Goal: Task Accomplishment & Management: Manage account settings

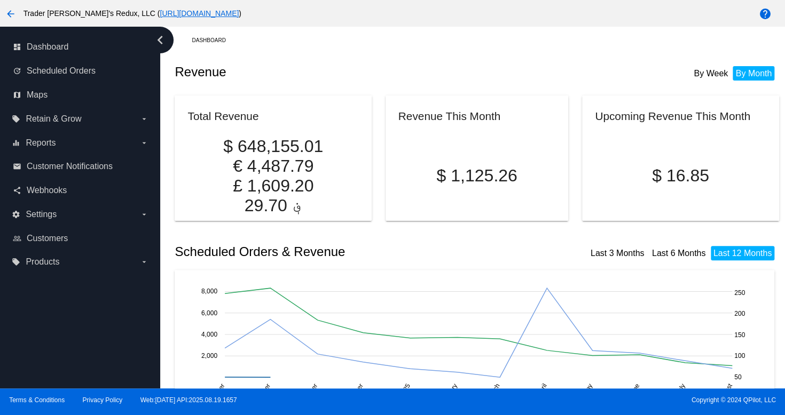
drag, startPoint x: 310, startPoint y: 57, endPoint x: 212, endPoint y: 75, distance: 99.5
click at [310, 57] on div "Revenue By Week By Month" at bounding box center [477, 72] width 604 height 36
click at [26, 89] on link "map Maps" at bounding box center [81, 95] width 136 height 17
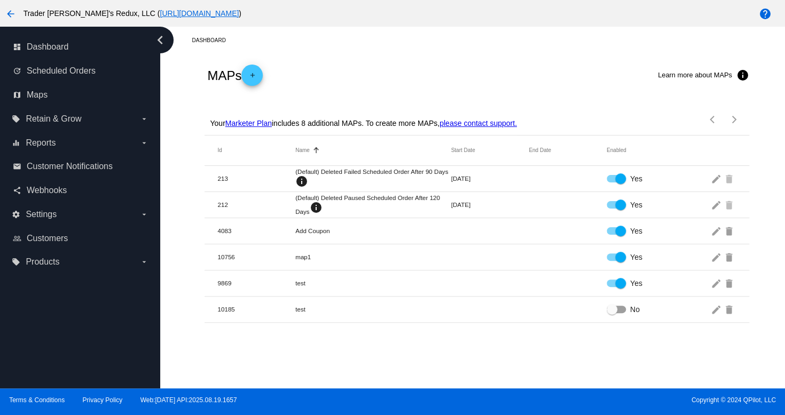
drag, startPoint x: 547, startPoint y: 325, endPoint x: 489, endPoint y: 304, distance: 62.3
click at [539, 324] on div "Dashboard MAPs add Learn more about MAPs info Your Marketer Plan includes 8 add…" at bounding box center [472, 208] width 625 height 362
click at [69, 127] on label "local_offer Retain & Grow arrow_drop_down" at bounding box center [80, 119] width 136 height 17
click at [0, 0] on input "local_offer Retain & Grow arrow_drop_down" at bounding box center [0, 0] width 0 height 0
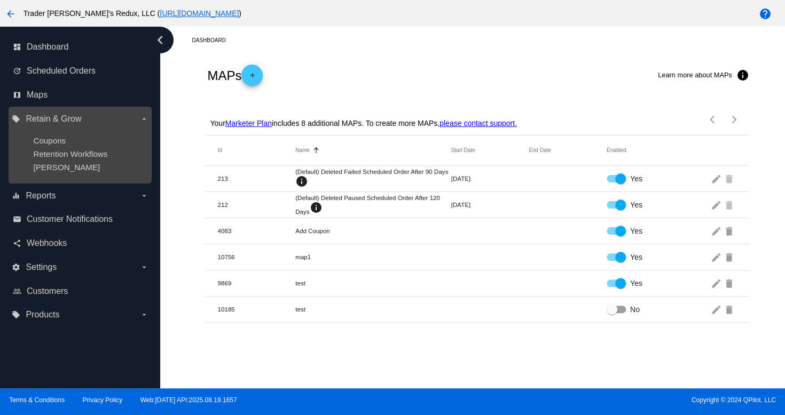
click at [65, 171] on div "[PERSON_NAME]" at bounding box center [88, 167] width 111 height 9
click at [53, 156] on span "Retention Workflows" at bounding box center [70, 154] width 74 height 9
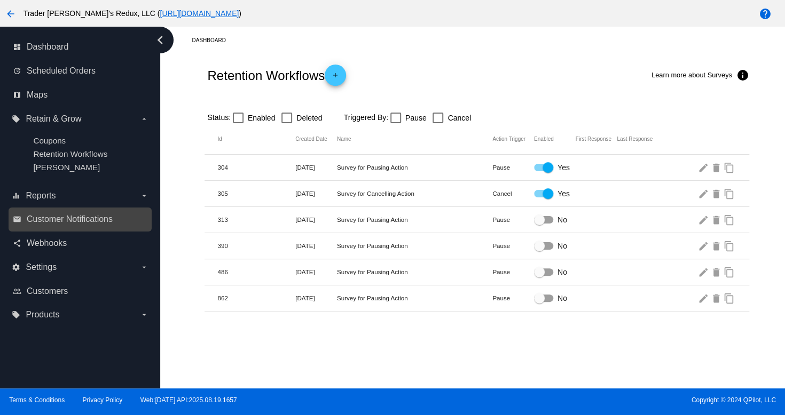
click at [62, 214] on link "email Customer Notifications" at bounding box center [81, 219] width 136 height 17
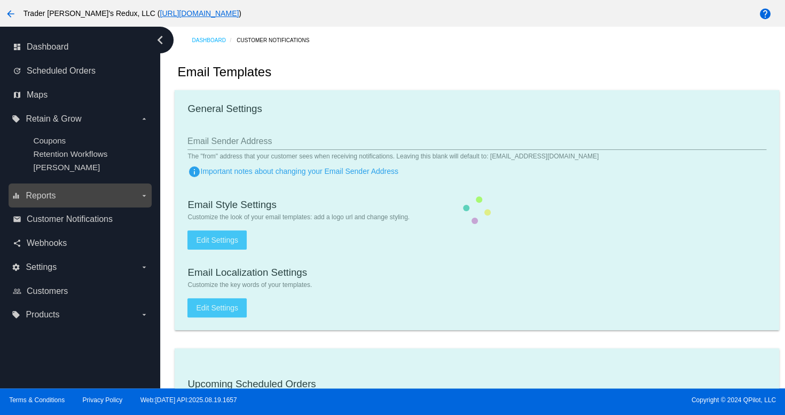
checkbox input "true"
type input "1"
checkbox input "true"
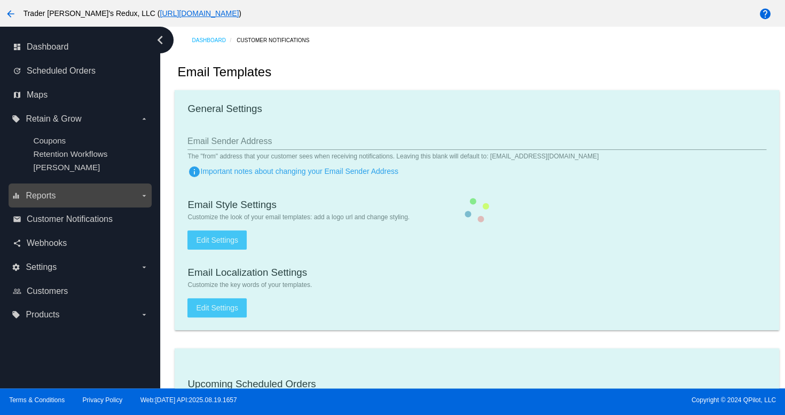
checkbox input "true"
type input "[EMAIL_ADDRESS][DOMAIN_NAME]"
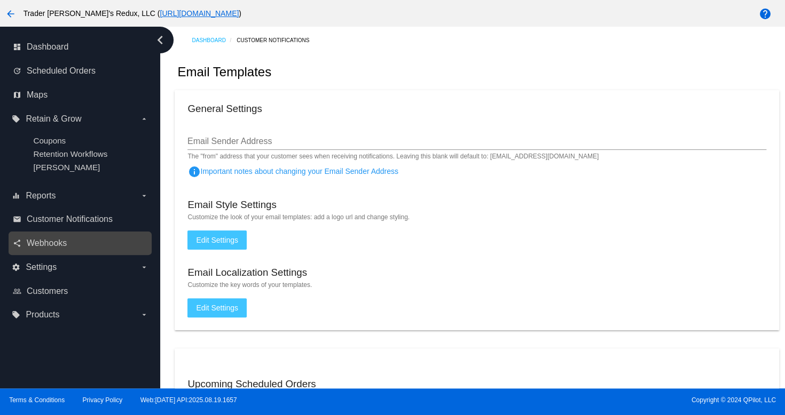
click at [54, 254] on div "share Webhooks" at bounding box center [80, 244] width 143 height 24
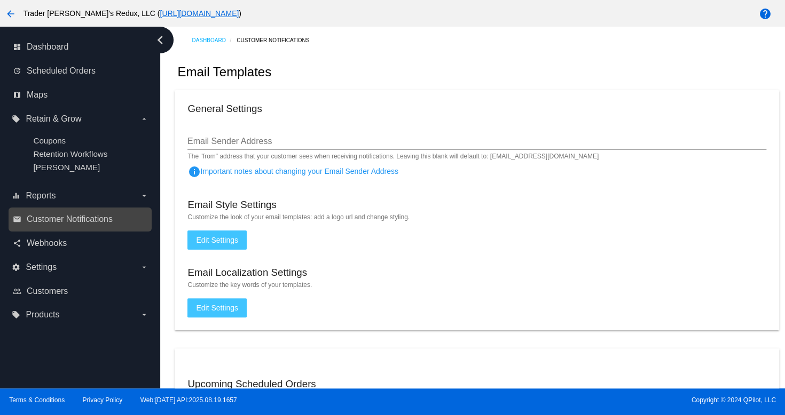
click at [52, 230] on div "email Customer Notifications" at bounding box center [80, 220] width 143 height 24
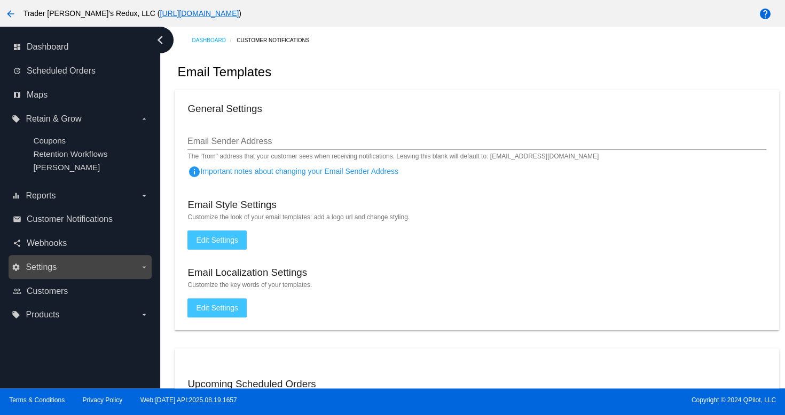
click at [53, 257] on div "settings Settings arrow_drop_down" at bounding box center [80, 267] width 143 height 24
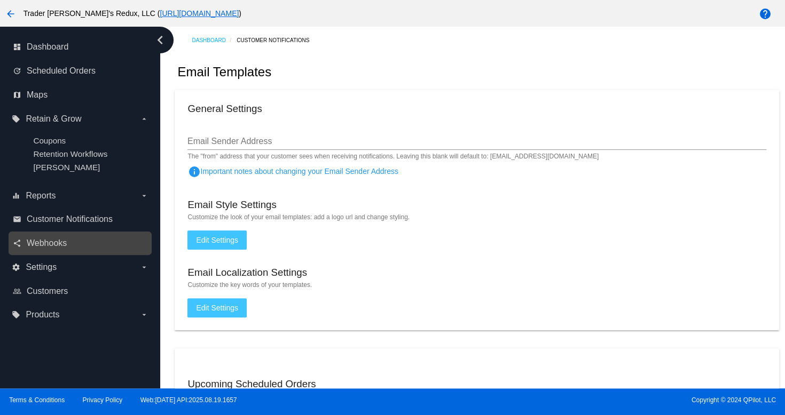
click at [54, 238] on link "share Webhooks" at bounding box center [81, 243] width 136 height 17
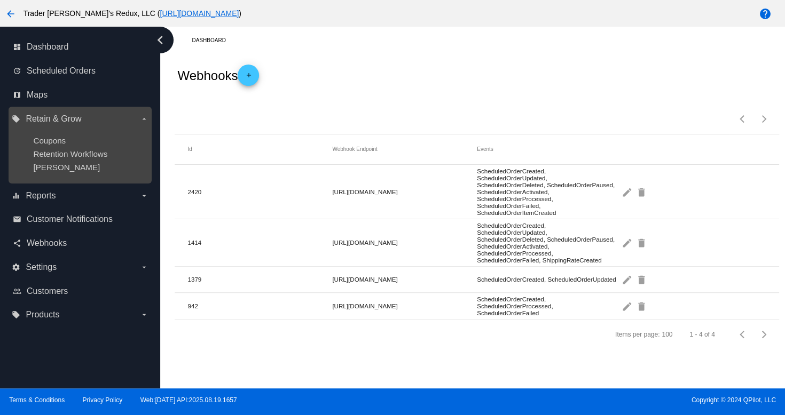
click at [55, 175] on ul "Coupons Retention Workflows [PERSON_NAME]" at bounding box center [80, 154] width 136 height 53
click at [75, 150] on span "Retention Workflows" at bounding box center [70, 154] width 74 height 9
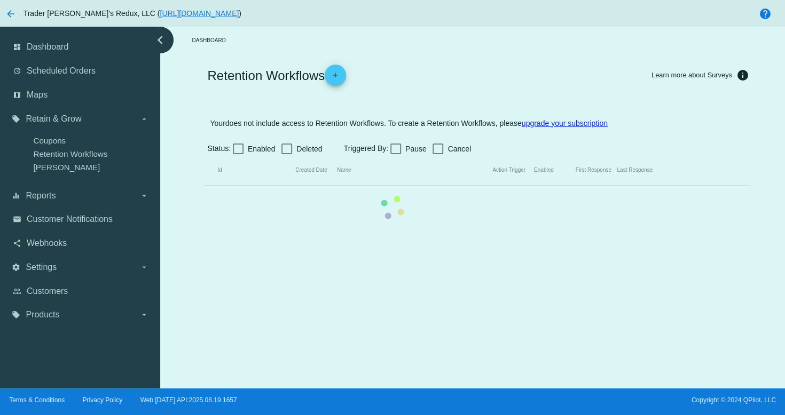
click at [205, 155] on mat-table "Id Created Date Name Action Trigger Enabled First Response Last Response" at bounding box center [477, 170] width 544 height 30
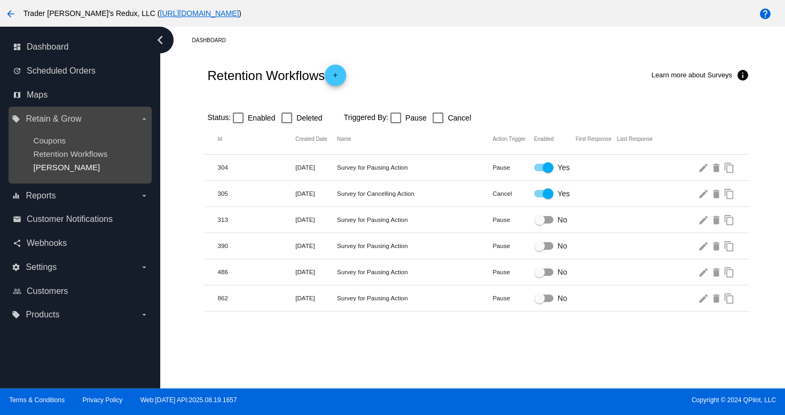
click at [51, 167] on span "[PERSON_NAME]" at bounding box center [66, 167] width 67 height 9
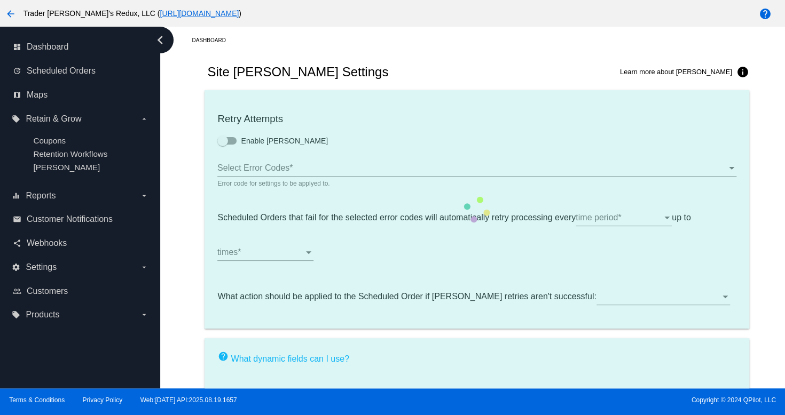
checkbox input "true"
type input "If no changes are made, we will automatically retry processing your {{Scheduled…"
type input "If no changes are made, we will automatically {{DunningAction}} your {{Schedule…"
type input "Your {{ScheduledOrder}} was {{DunningAction}}."
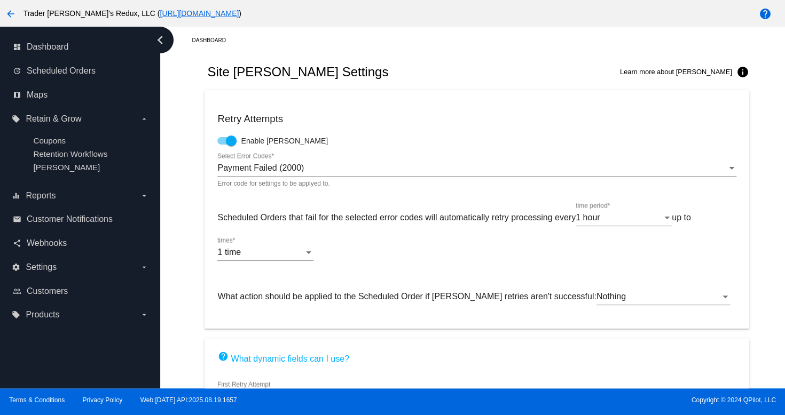
click at [507, 133] on mat-card "Retry Attempts Enable [PERSON_NAME] Payment Failed (2000) Select Error Codes * …" at bounding box center [477, 209] width 544 height 239
drag, startPoint x: 500, startPoint y: 319, endPoint x: 560, endPoint y: 414, distance: 112.3
drag, startPoint x: 560, startPoint y: 414, endPoint x: 600, endPoint y: 414, distance: 40.6
click at [594, 414] on div "Terms & Conditions Privacy Policy Web:[DATE] API:2025.08.19.1657 Copyright © 20…" at bounding box center [392, 402] width 785 height 27
click at [600, 414] on div "Terms & Conditions Privacy Policy Web:[DATE] API:2025.08.19.1657 Copyright © 20…" at bounding box center [392, 402] width 785 height 27
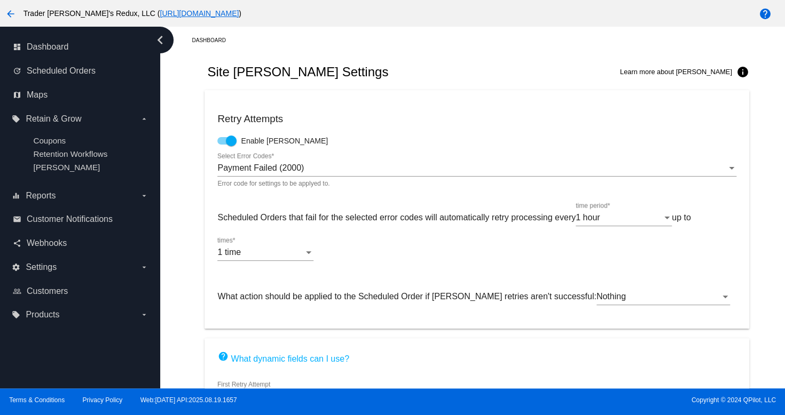
click at [605, 413] on div "Terms & Conditions Privacy Policy Web:[DATE] API:2025.08.19.1657 Copyright © 20…" at bounding box center [392, 402] width 785 height 27
click at [406, 23] on div "arrow_back Trader [PERSON_NAME]'s Redux, LLC ( [URL][DOMAIN_NAME] )" at bounding box center [327, 13] width 654 height 21
